Goal: Information Seeking & Learning: Find specific fact

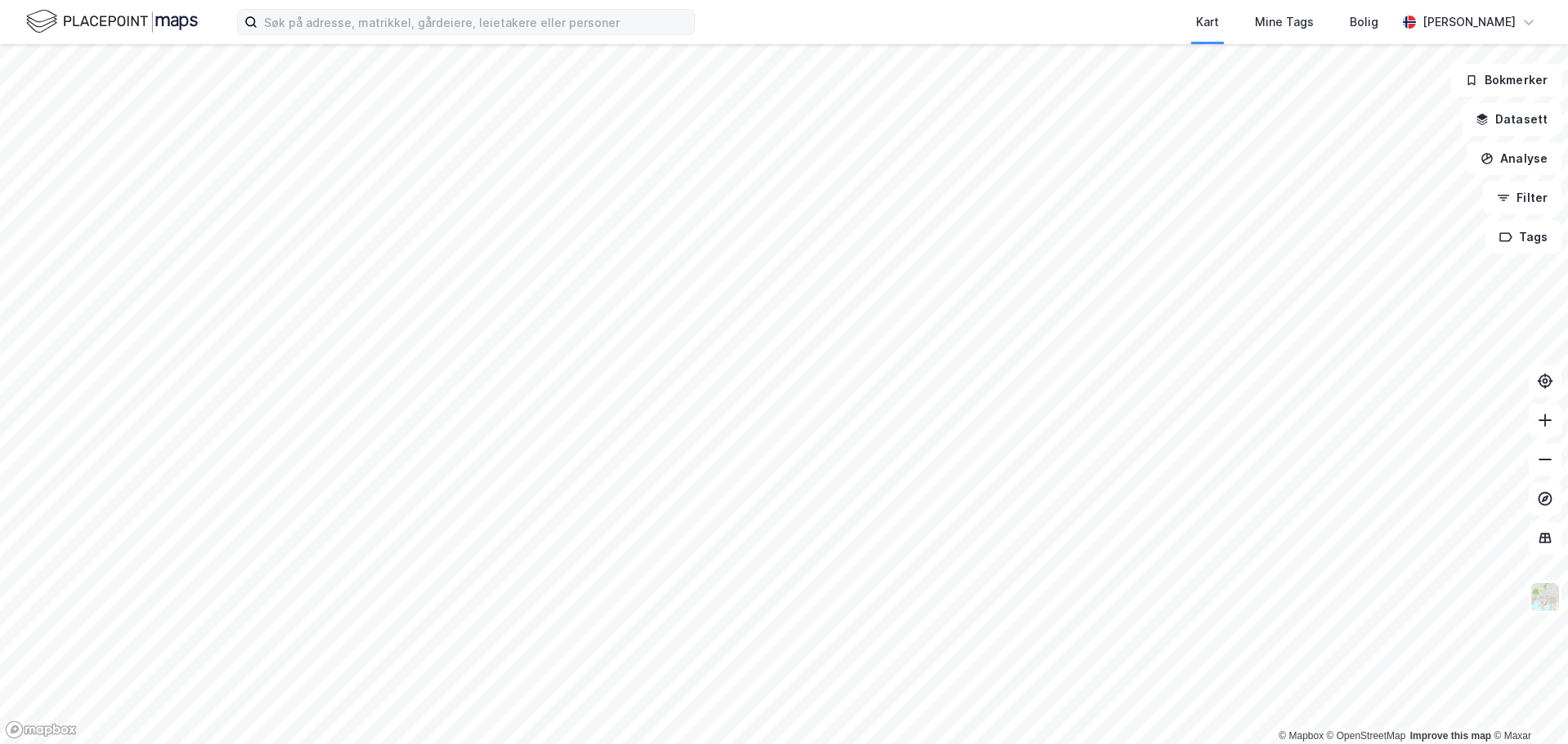
click at [406, 8] on div "Kart Mine Tags Bolig [PERSON_NAME]" at bounding box center [784, 22] width 1568 height 44
click at [407, 22] on input at bounding box center [475, 22] width 437 height 24
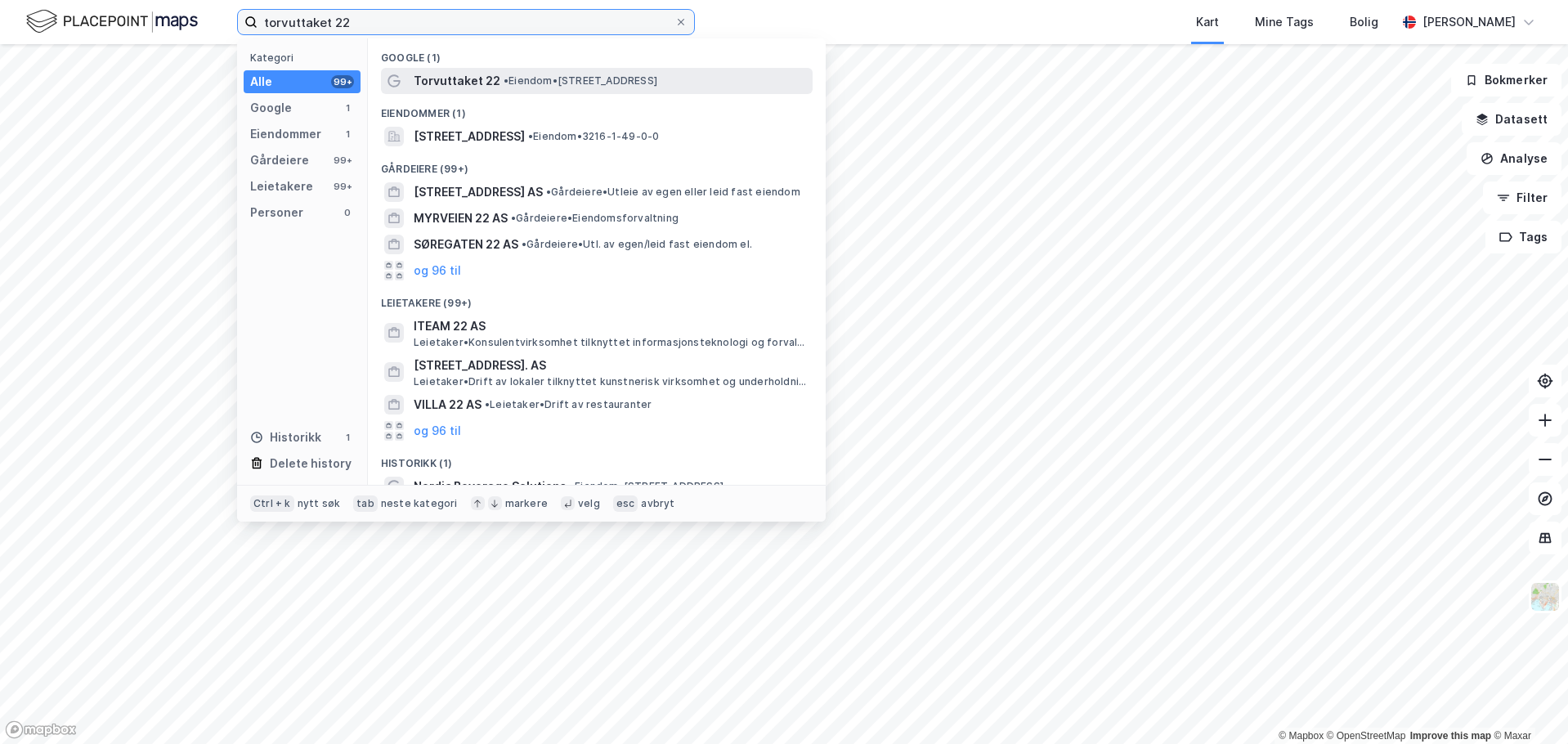
type input "torvuttaket 22"
click at [478, 81] on span "Torvuttaket 22" at bounding box center [457, 81] width 87 height 20
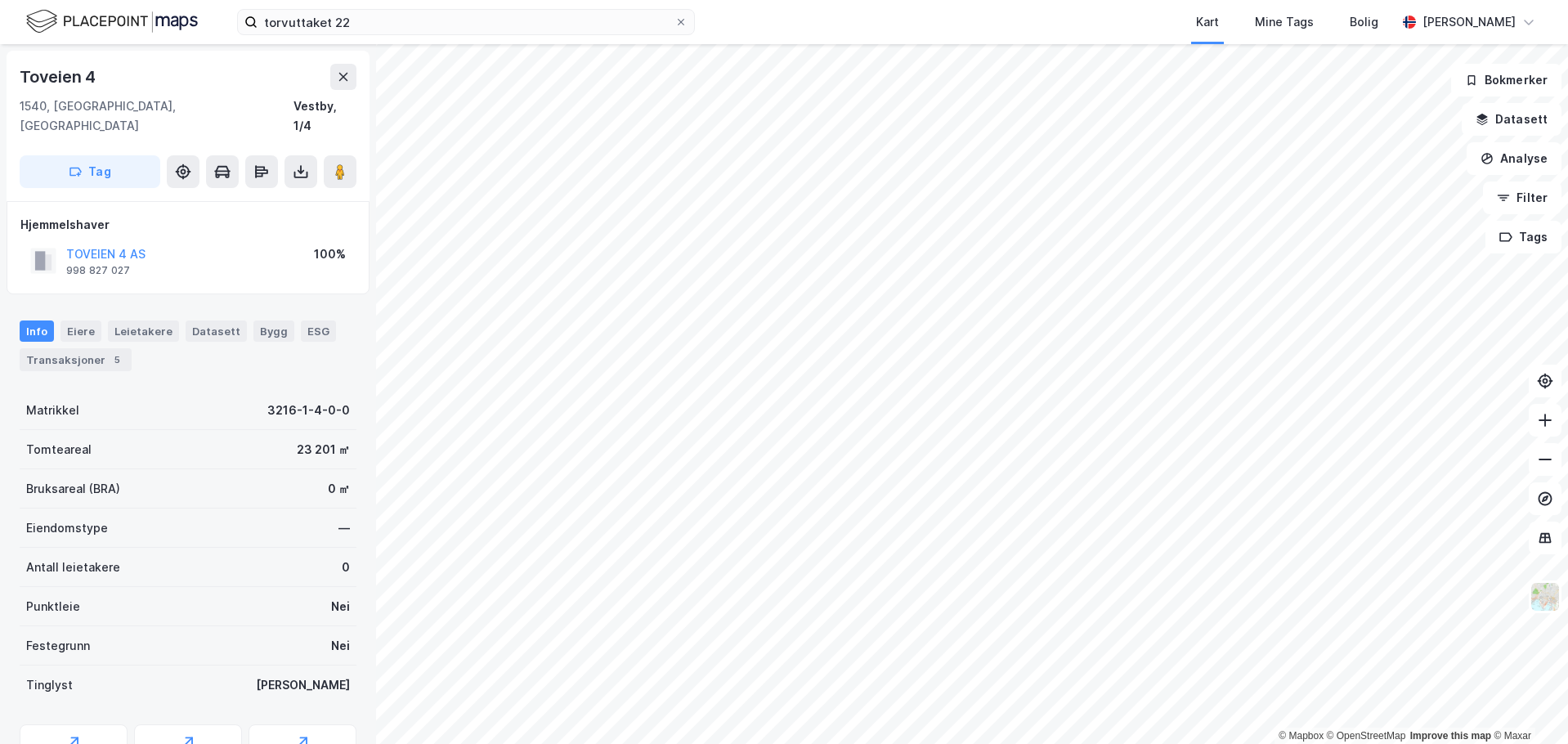
click at [140, 323] on div "Info [PERSON_NAME] Datasett Bygg ESG Transaksjoner 5" at bounding box center [188, 346] width 336 height 51
click at [147, 321] on div "Leietakere" at bounding box center [143, 331] width 71 height 21
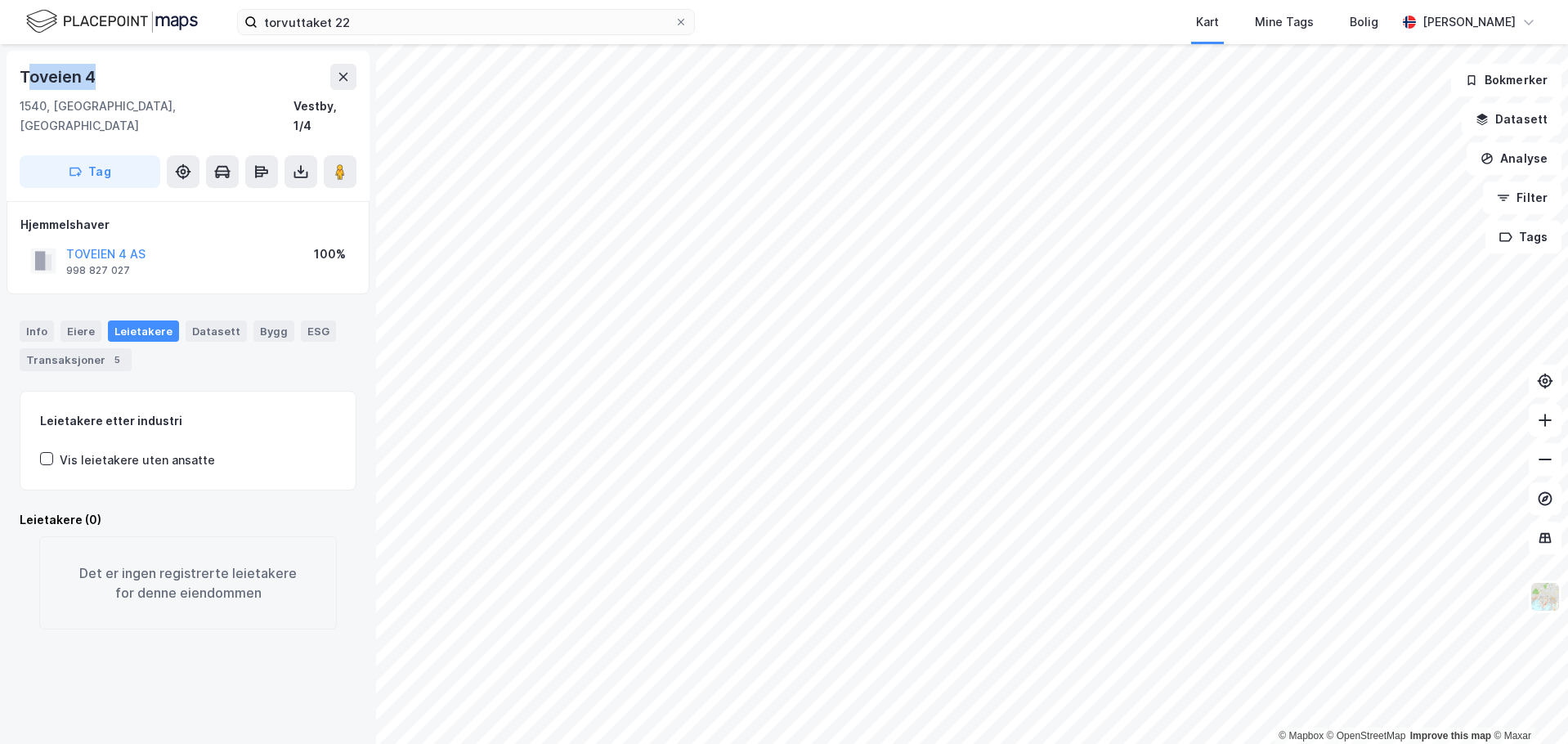
drag, startPoint x: 104, startPoint y: 76, endPoint x: 25, endPoint y: 80, distance: 79.1
click at [25, 80] on div "Toveien 4" at bounding box center [188, 76] width 336 height 26
click at [122, 73] on div "Toveien 4" at bounding box center [188, 76] width 336 height 26
drag, startPoint x: 122, startPoint y: 73, endPoint x: -43, endPoint y: 77, distance: 165.0
click at [0, 77] on html "torvuttaket 22 Kart Mine Tags Bolig [PERSON_NAME] © Mapbox © OpenStreetMap Impr…" at bounding box center [784, 372] width 1568 height 744
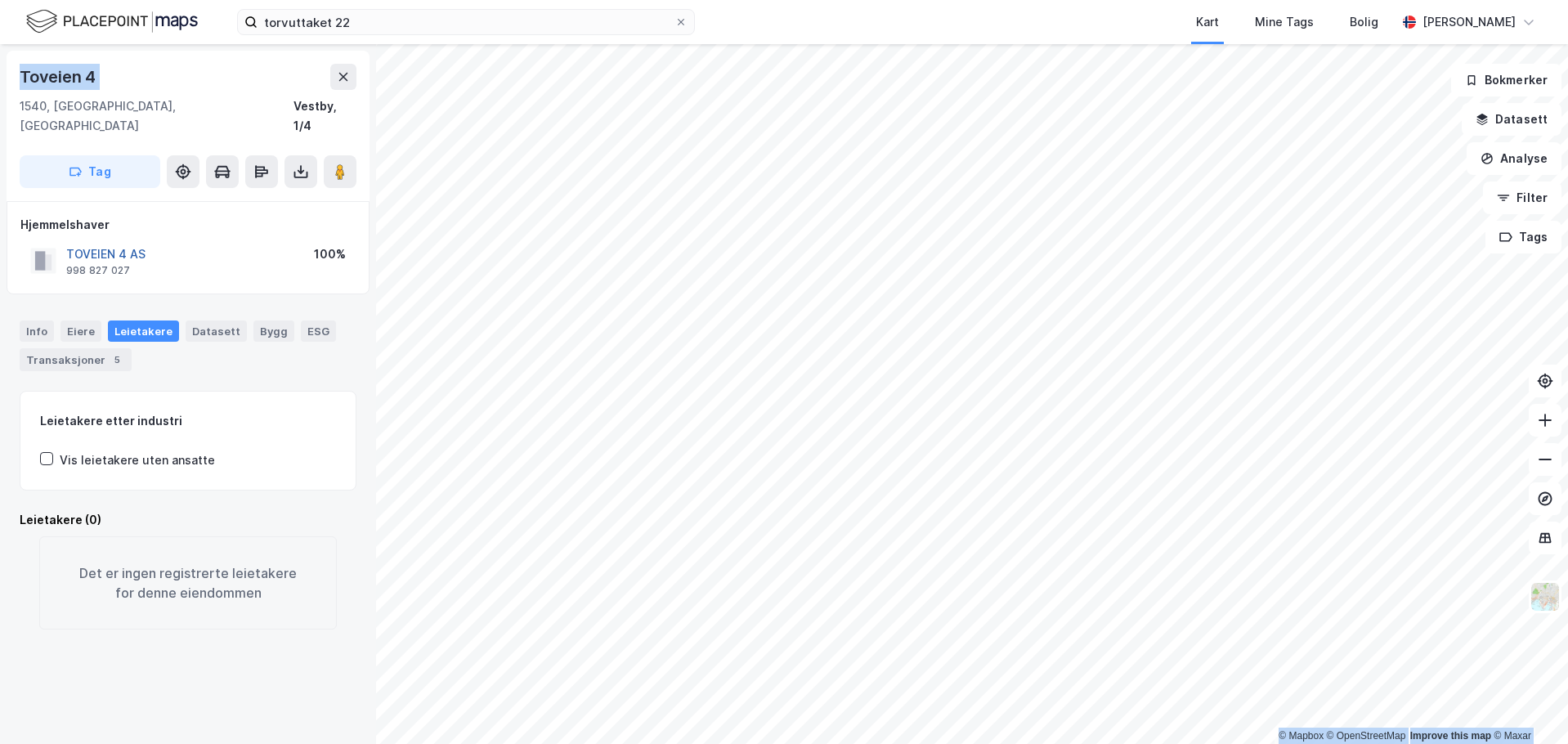
click at [0, 0] on button "TOVEIEN 4 AS" at bounding box center [0, 0] width 0 height 0
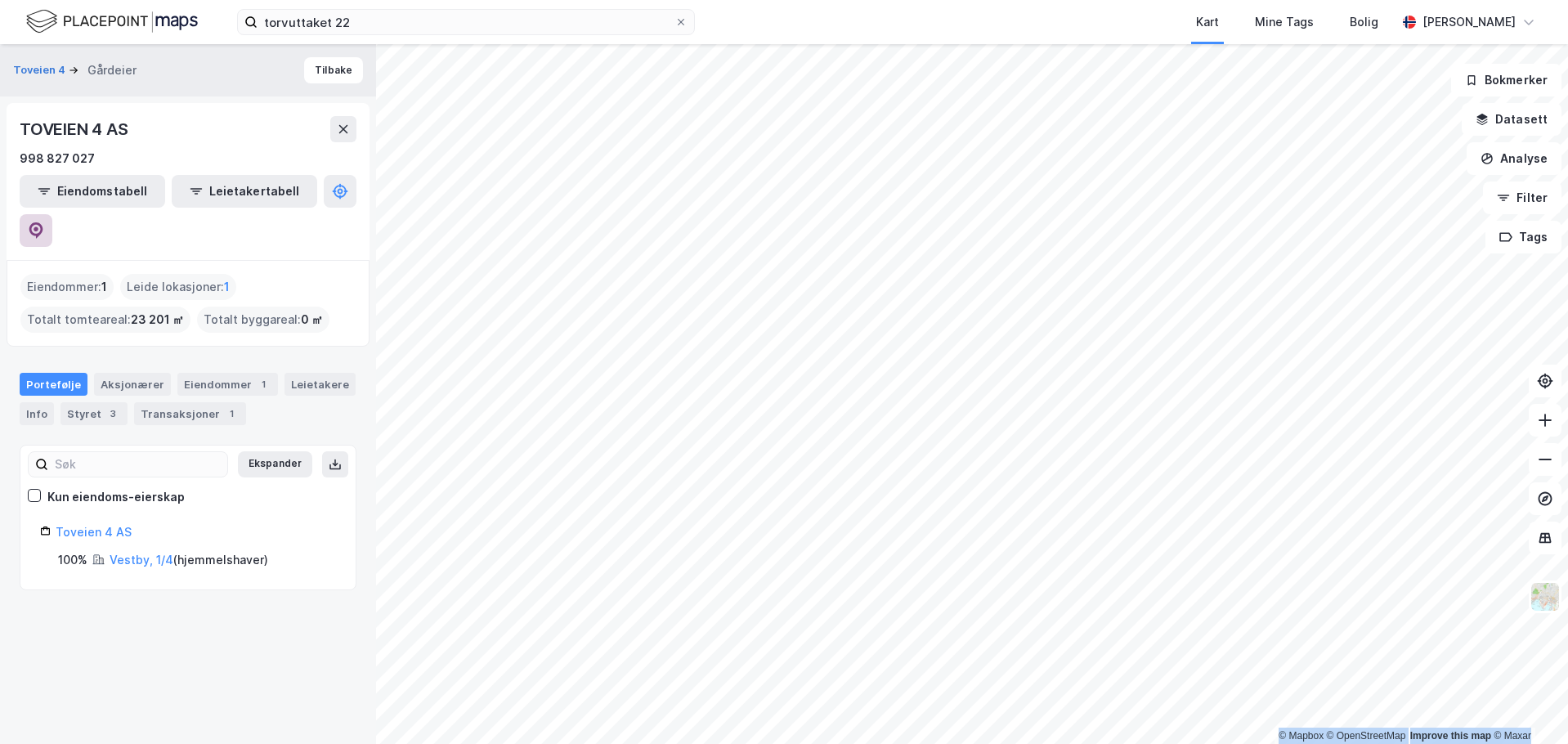
click at [43, 222] on icon at bounding box center [36, 230] width 14 height 17
